Goal: Contribute content: Add original content to the website for others to see

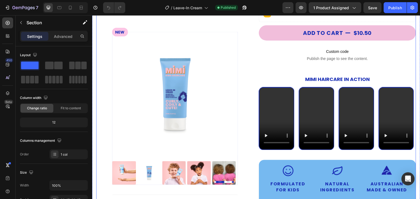
scroll to position [109, 0]
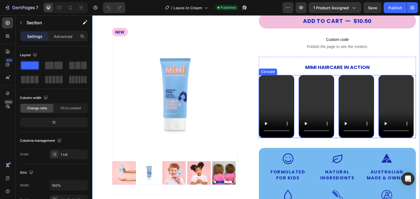
click at [294, 83] on div "Video Video Video Video" at bounding box center [337, 106] width 157 height 63
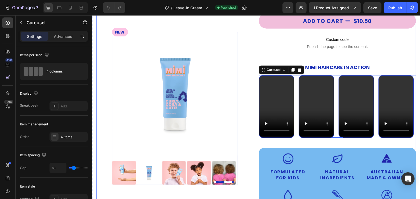
click at [241, 79] on div "Product Images NEW Button Row HOW TO USE Accordion INGREDIENTS Accordion Row Dr…" at bounding box center [174, 129] width 157 height 409
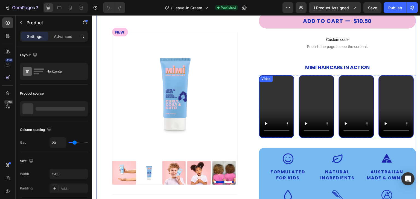
click at [274, 91] on video at bounding box center [276, 106] width 34 height 61
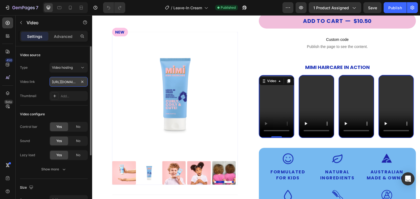
click at [56, 80] on input "[URL][DOMAIN_NAME]" at bounding box center [68, 82] width 38 height 10
paste input "888bd00f394e4ff2ad05e7bf4bd0d030.mp4"
type input "[URL][DOMAIN_NAME]"
click at [40, 88] on div "Type Video hosting Video link [URL][DOMAIN_NAME] Thumbnail Add..." at bounding box center [54, 82] width 68 height 38
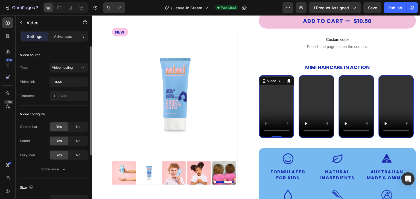
scroll to position [0, 0]
click at [312, 88] on video at bounding box center [316, 106] width 34 height 61
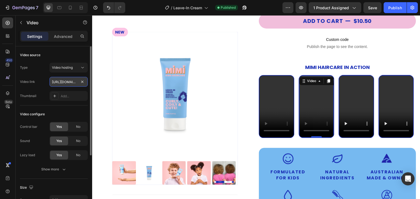
click at [60, 80] on input "[URL][DOMAIN_NAME]" at bounding box center [68, 82] width 38 height 10
type input "[URL][DOMAIN_NAME]"
click at [42, 89] on div "Type Video hosting Video link [URL][DOMAIN_NAME] Thumbnail Add..." at bounding box center [54, 82] width 68 height 38
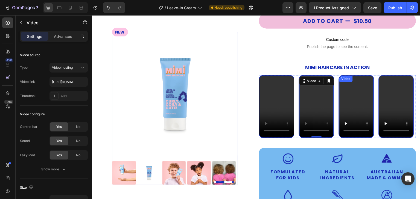
click at [350, 94] on video at bounding box center [356, 106] width 34 height 61
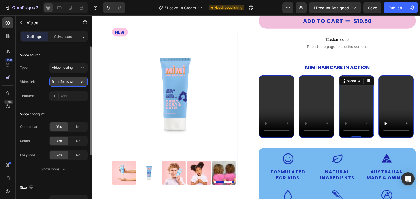
click at [63, 83] on input "[URL][DOMAIN_NAME]" at bounding box center [68, 82] width 38 height 10
type input "[URL][DOMAIN_NAME]"
click at [43, 87] on div "Type Video hosting Video link [URL][DOMAIN_NAME] Thumbnail Add..." at bounding box center [54, 82] width 68 height 38
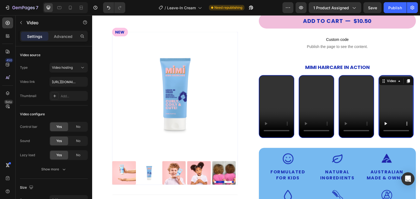
click at [393, 98] on video at bounding box center [396, 106] width 34 height 61
click at [58, 81] on input "[URL][DOMAIN_NAME]" at bounding box center [68, 82] width 38 height 10
type input "[URL][DOMAIN_NAME]"
click at [39, 81] on div "Video link [URL][DOMAIN_NAME]" at bounding box center [54, 82] width 68 height 10
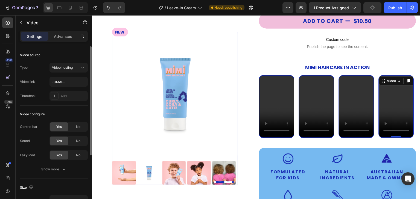
scroll to position [0, 0]
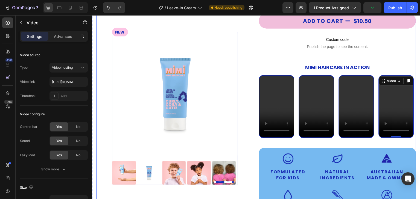
click at [255, 140] on div "Product Images NEW Button Row HOW TO USE Accordion INGREDIENTS Accordion Row Dr…" at bounding box center [256, 129] width 320 height 409
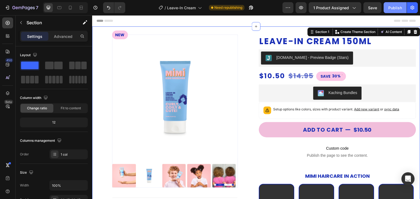
click at [402, 11] on button "Publish" at bounding box center [394, 7] width 23 height 11
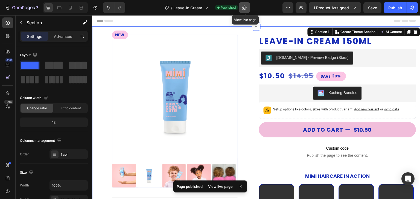
click at [249, 6] on button "button" at bounding box center [244, 7] width 11 height 11
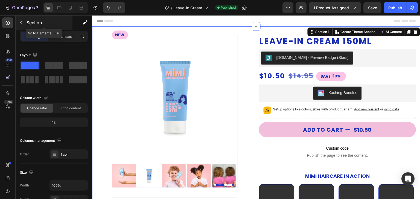
click at [20, 21] on icon "button" at bounding box center [21, 22] width 4 height 4
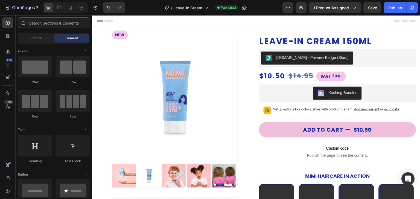
click at [45, 22] on input "text" at bounding box center [54, 22] width 72 height 11
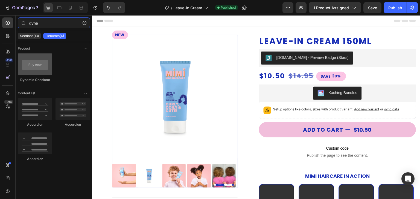
type input "dyna"
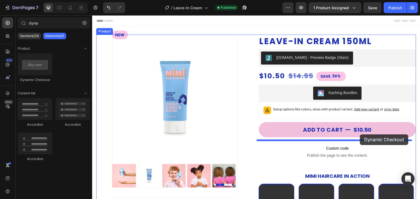
drag, startPoint x: 125, startPoint y: 84, endPoint x: 360, endPoint y: 135, distance: 240.4
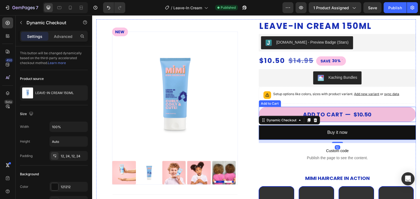
scroll to position [27, 0]
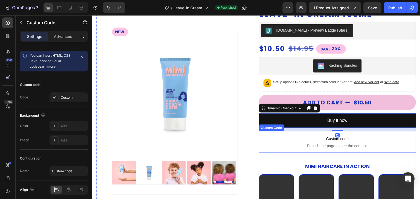
click at [351, 136] on span "Custom code" at bounding box center [337, 139] width 157 height 7
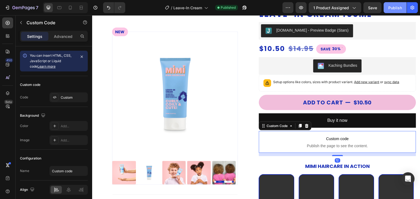
click at [396, 8] on div "Publish" at bounding box center [395, 8] width 14 height 6
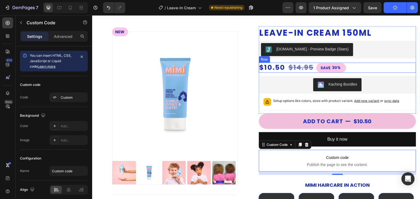
scroll to position [0, 0]
